Goal: Task Accomplishment & Management: Manage account settings

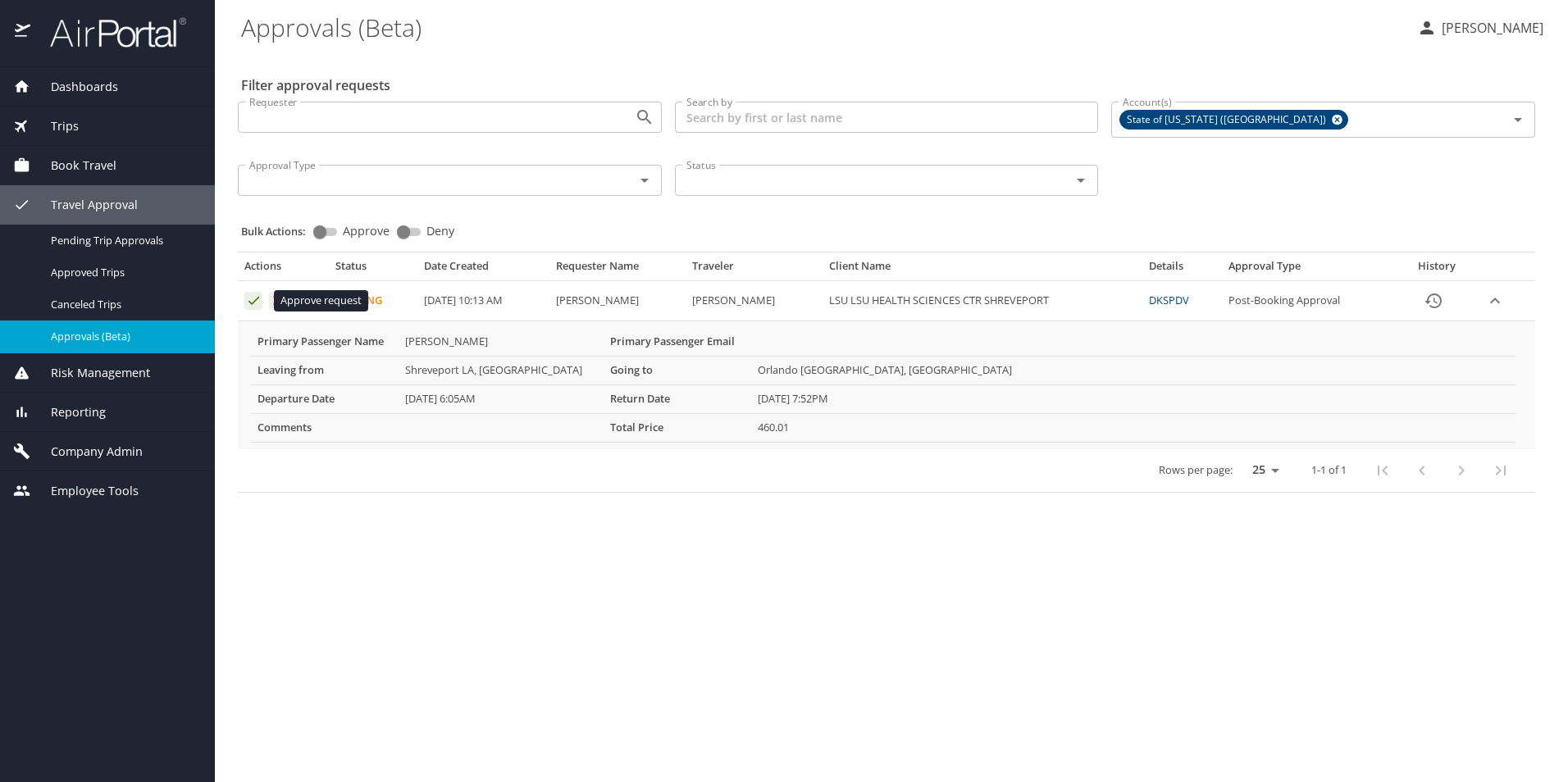
click at [252, 301] on icon "Approval table" at bounding box center [253, 300] width 16 height 16
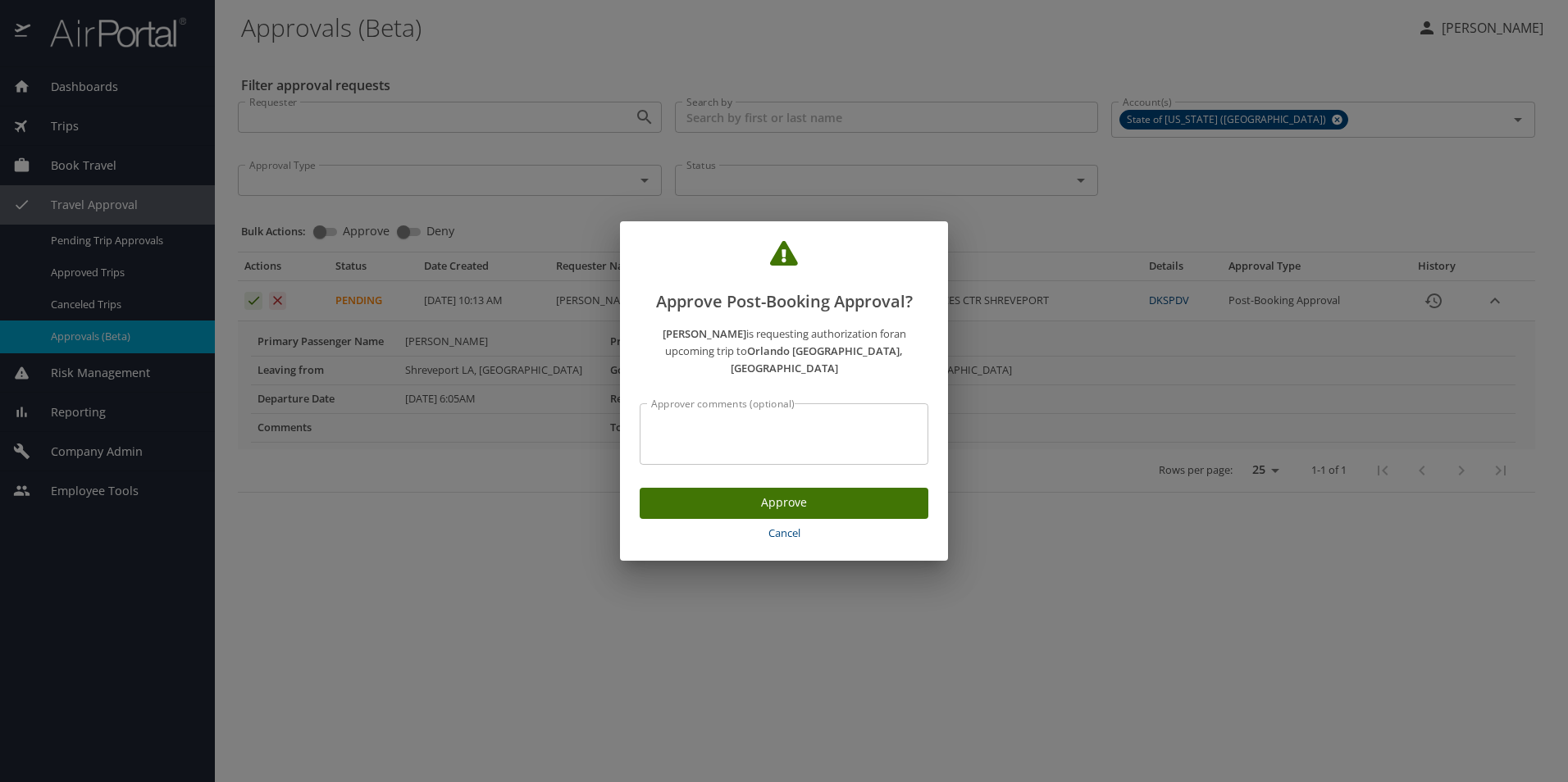
click at [701, 493] on span "Approve" at bounding box center [784, 503] width 263 height 20
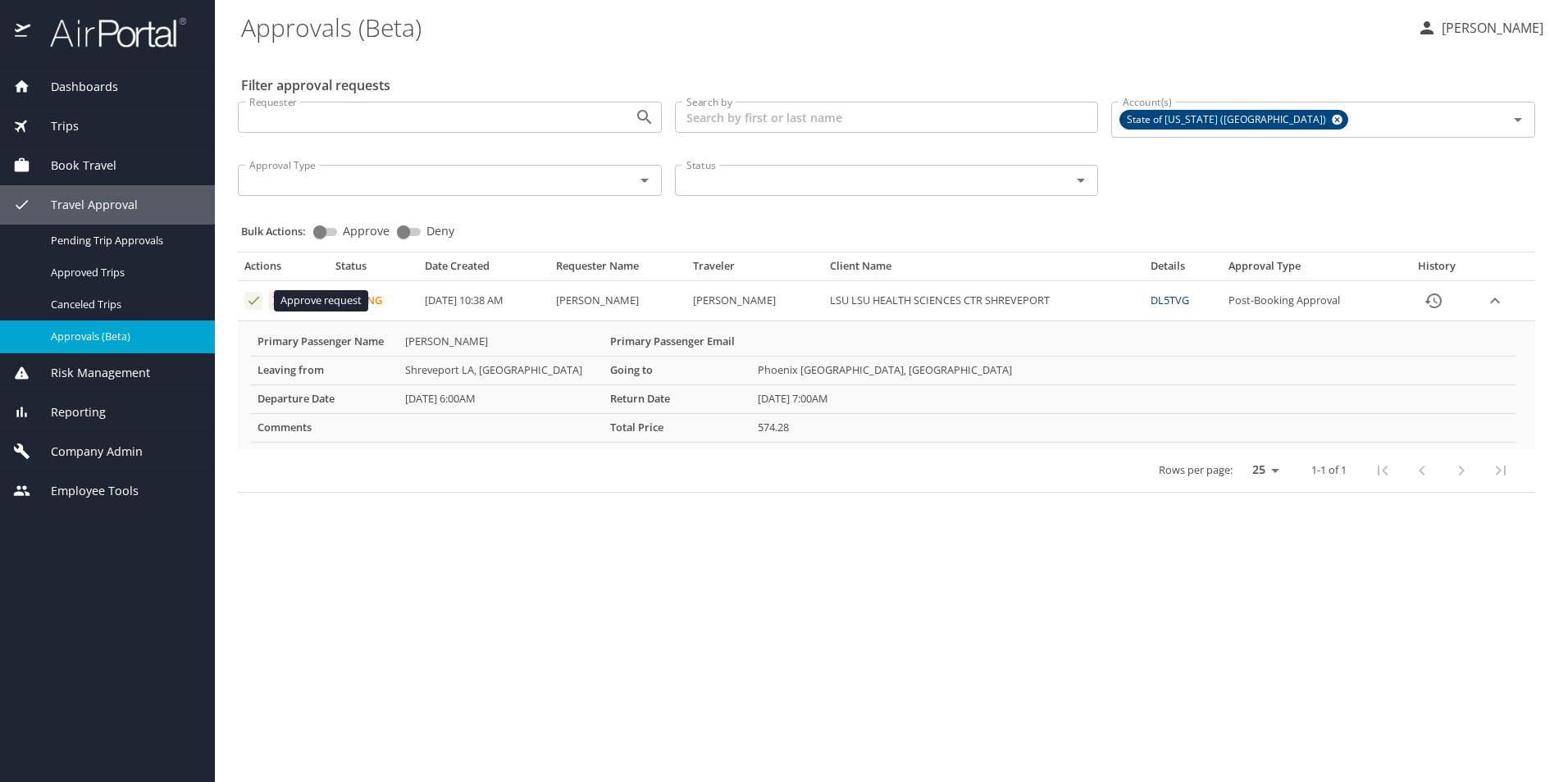
click at [250, 303] on icon "Approval table" at bounding box center [254, 301] width 11 height 8
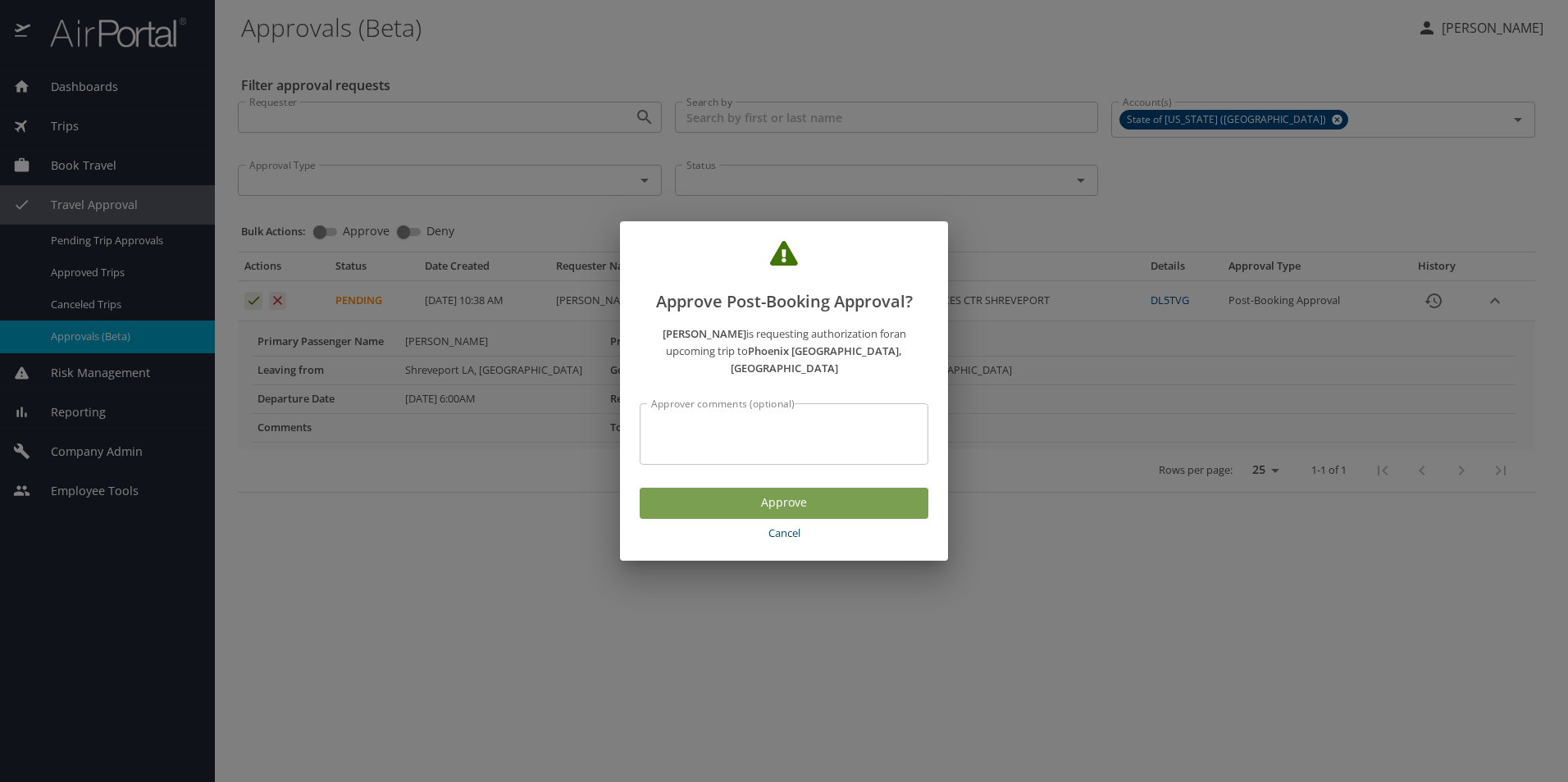
click at [682, 498] on span "Approve" at bounding box center [784, 503] width 263 height 20
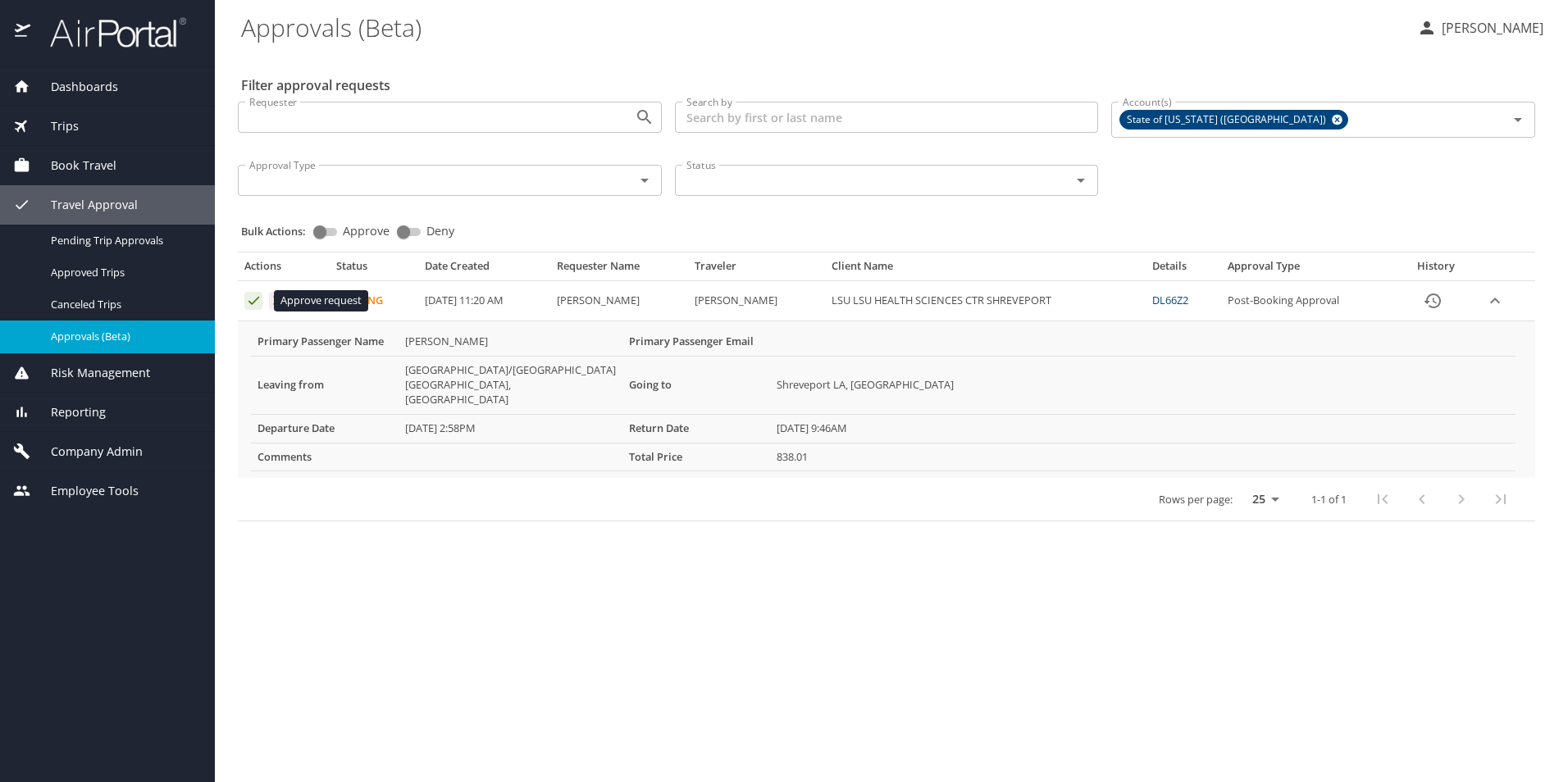
click at [252, 301] on icon "Approval table" at bounding box center [253, 300] width 16 height 16
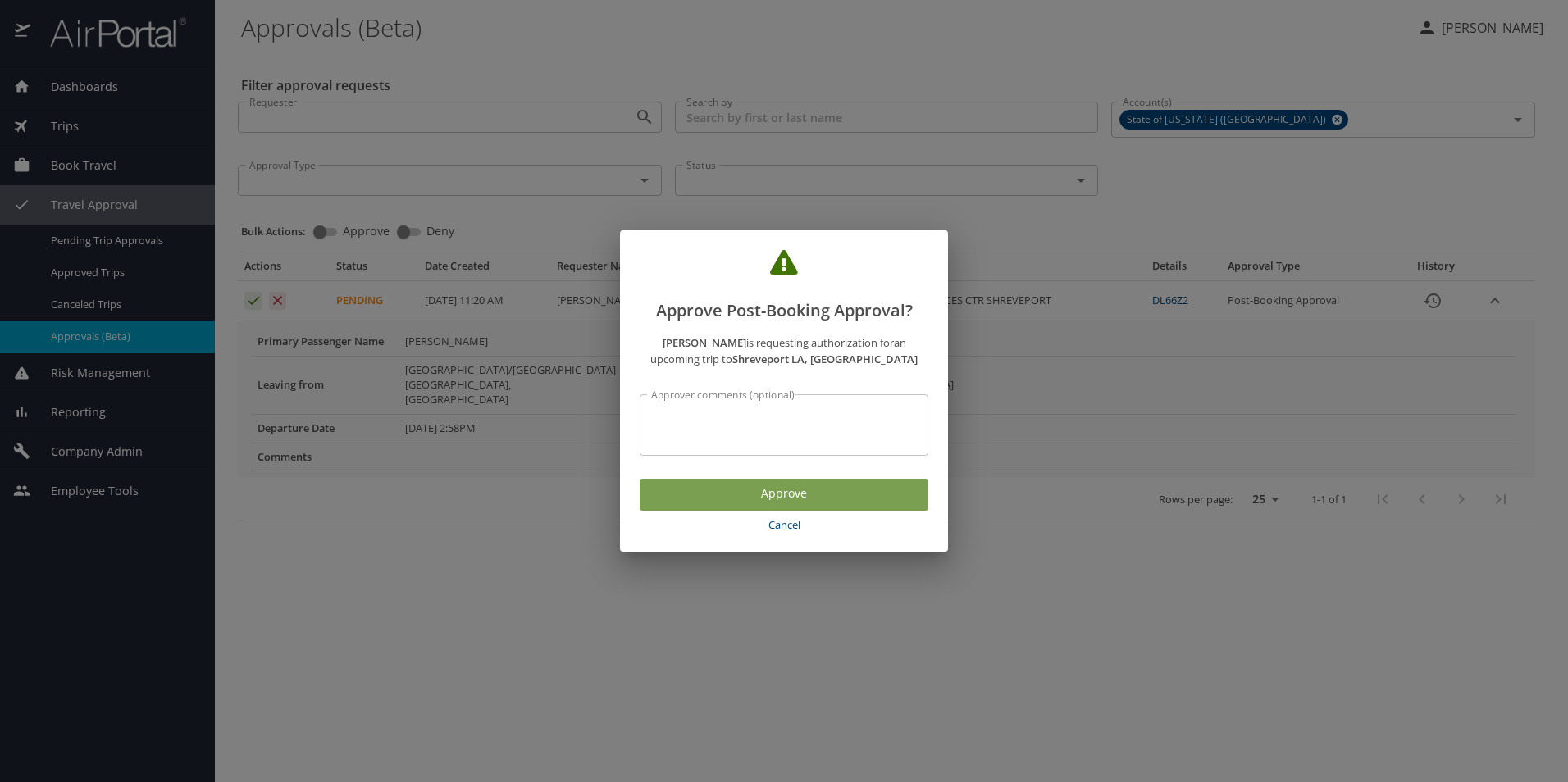
click at [810, 496] on span "Approve" at bounding box center [784, 494] width 263 height 20
